Goal: Task Accomplishment & Management: Manage account settings

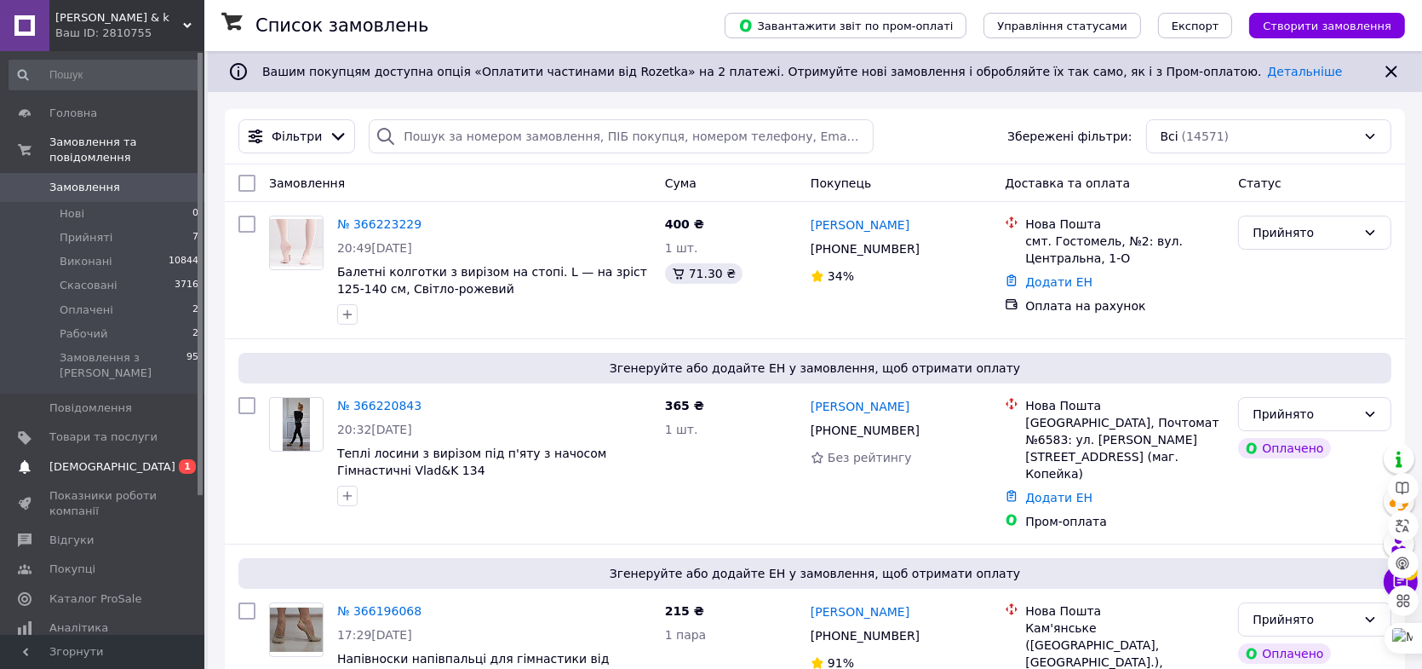
click at [88, 459] on span "[DEMOGRAPHIC_DATA]" at bounding box center [112, 466] width 126 height 15
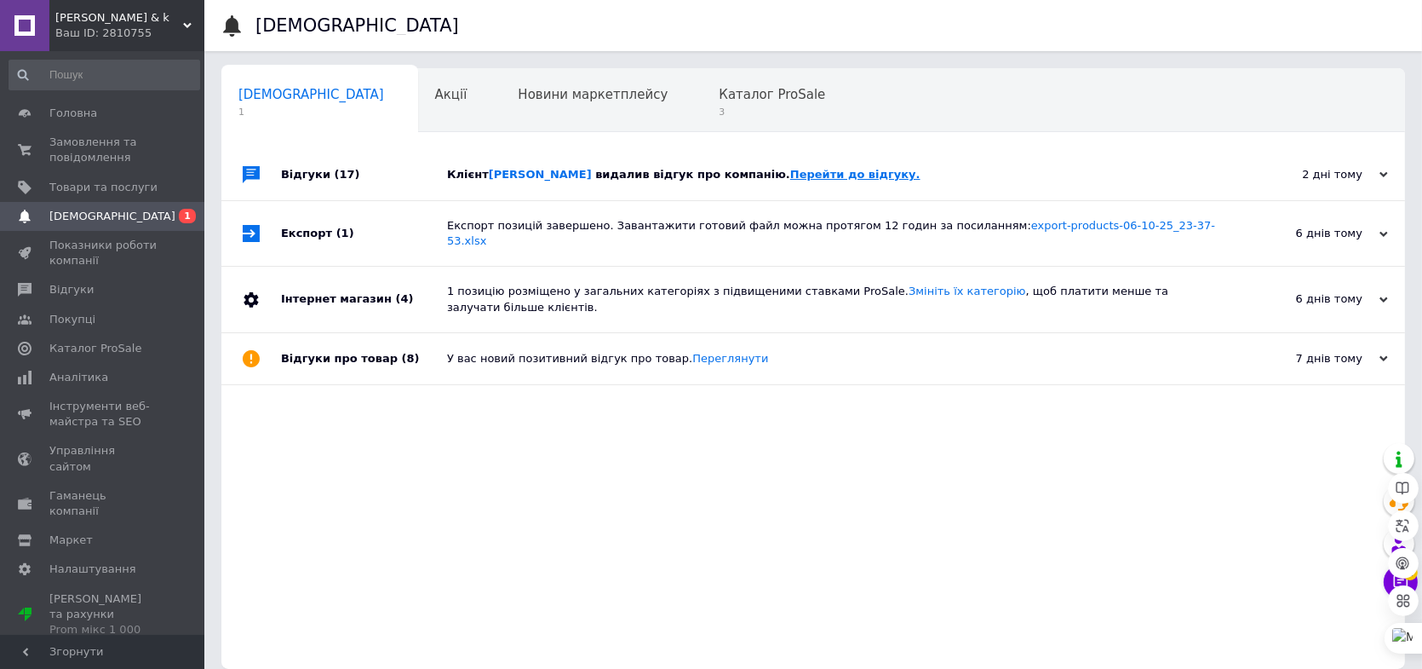
click at [813, 174] on link "Перейти до відгуку." at bounding box center [855, 174] width 130 height 13
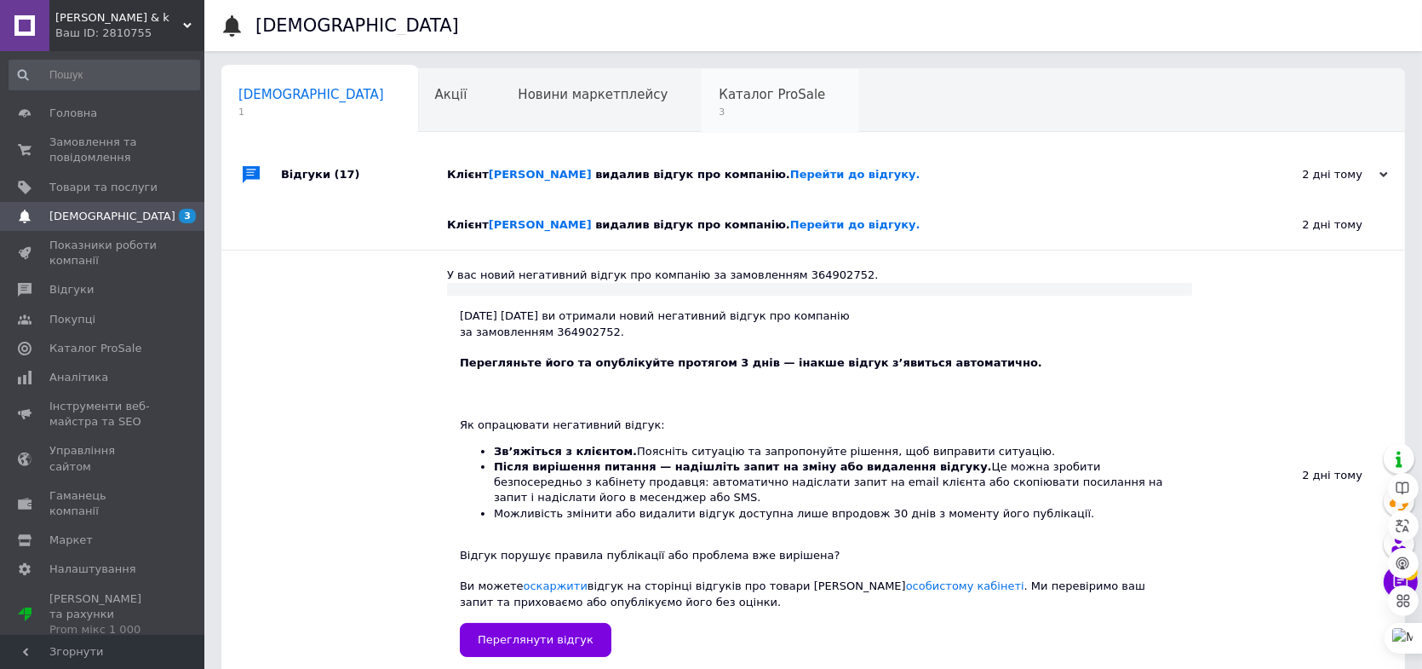
click at [702, 103] on div "Каталог ProSale 3" at bounding box center [781, 101] width 158 height 65
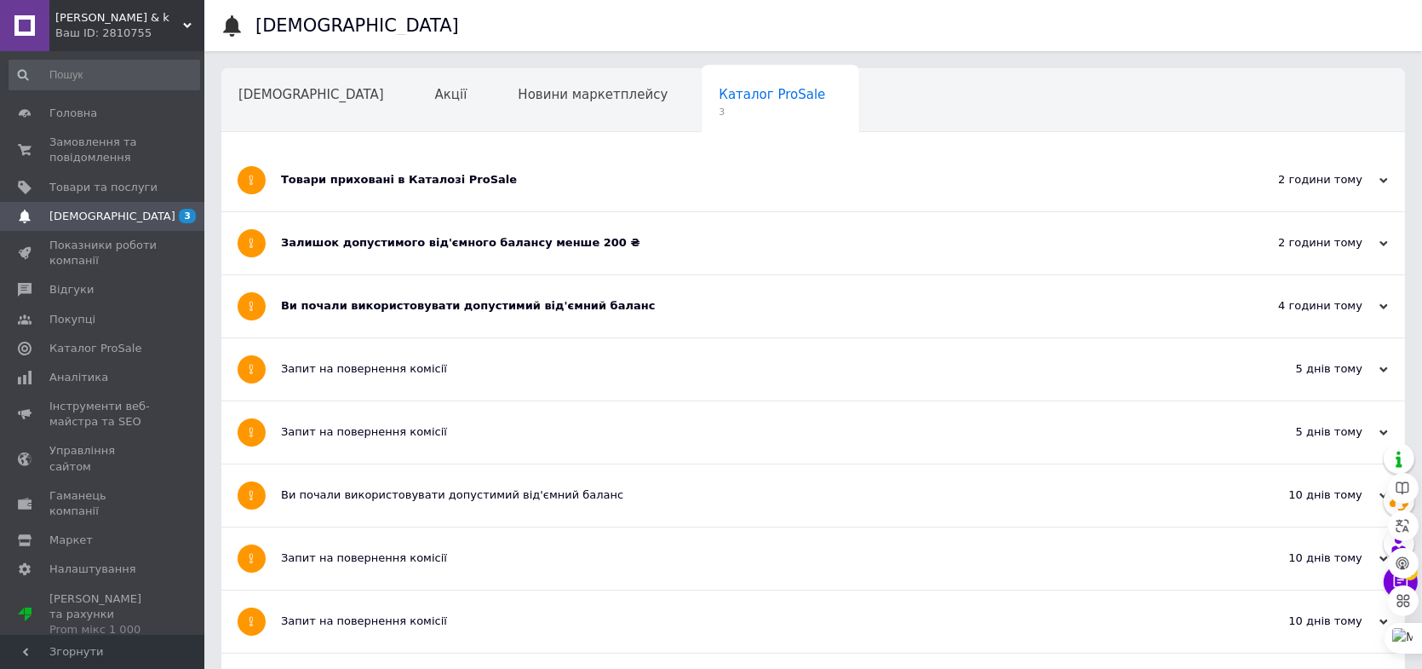
click at [438, 179] on div "Товари приховані в Каталозі ProSale" at bounding box center [749, 179] width 937 height 15
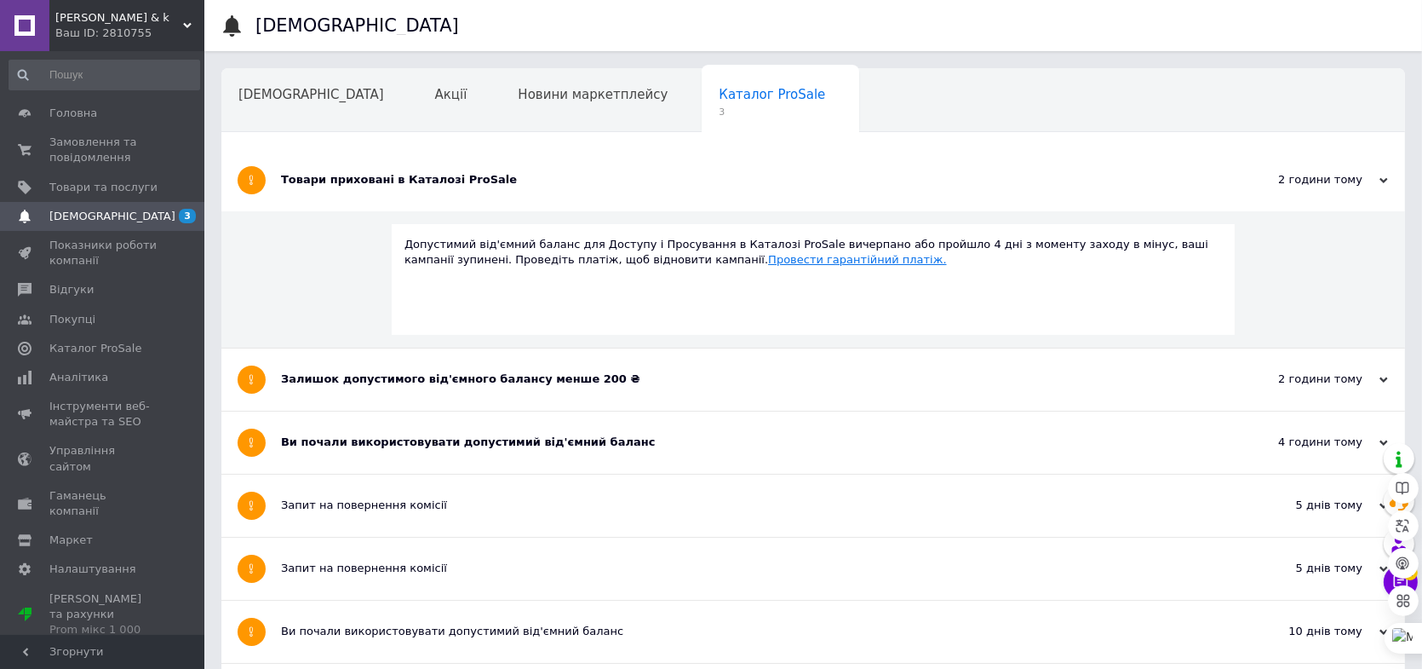
click at [768, 260] on link "Провести гарантійний платіж." at bounding box center [857, 259] width 178 height 13
